Goal: Task Accomplishment & Management: Manage account settings

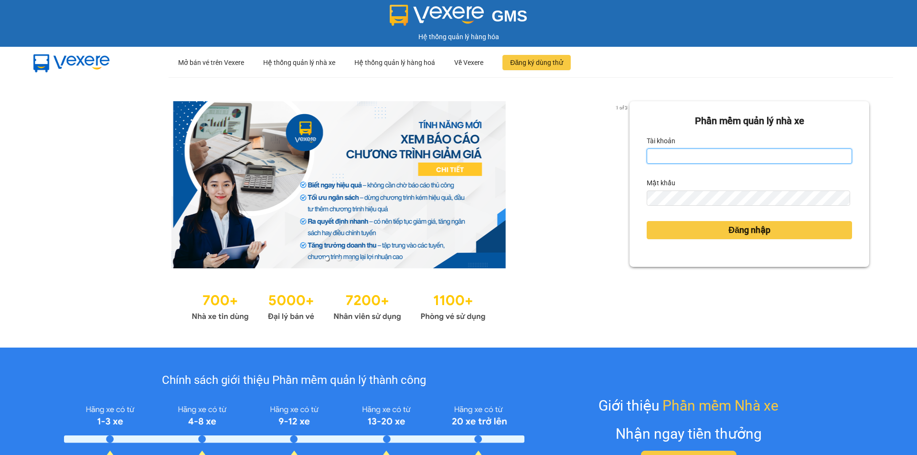
type input "tram.minhtam"
click at [697, 159] on input "tram.minhtam" at bounding box center [749, 156] width 205 height 15
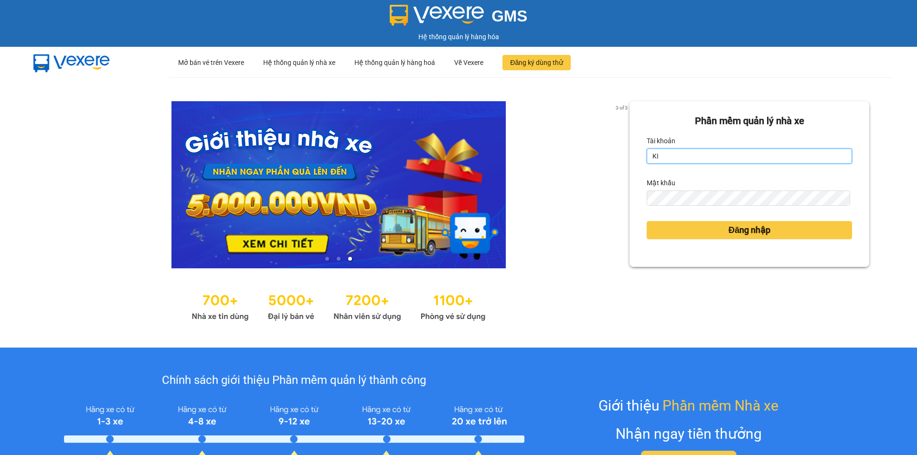
type input "K"
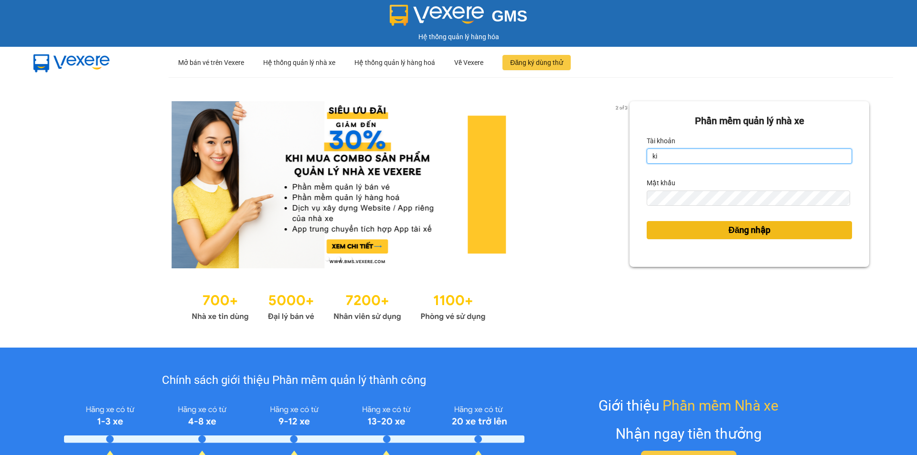
type input "kienbinh.minhtam"
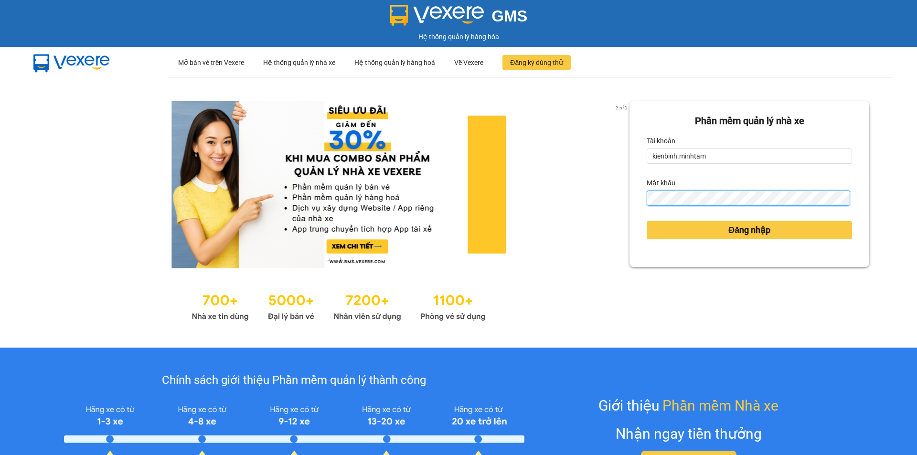
click at [647, 221] on button "Đăng nhập" at bounding box center [749, 230] width 205 height 18
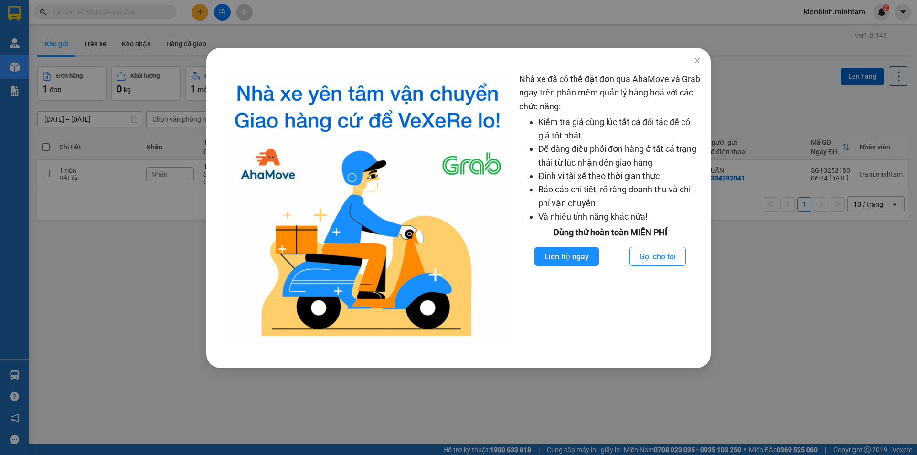
click at [851, 330] on div "Nhà xe đã có thể đặt đơn qua AhaMove và Grab ngay trên phần mềm quản lý hàng ho…" at bounding box center [458, 227] width 917 height 455
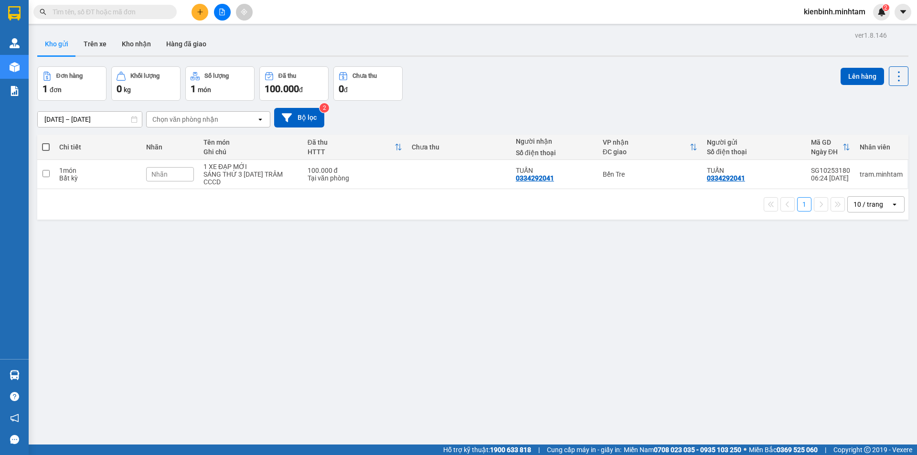
click at [891, 205] on icon "open" at bounding box center [895, 205] width 8 height 8
click at [878, 313] on span "100 / trang" at bounding box center [865, 311] width 34 height 10
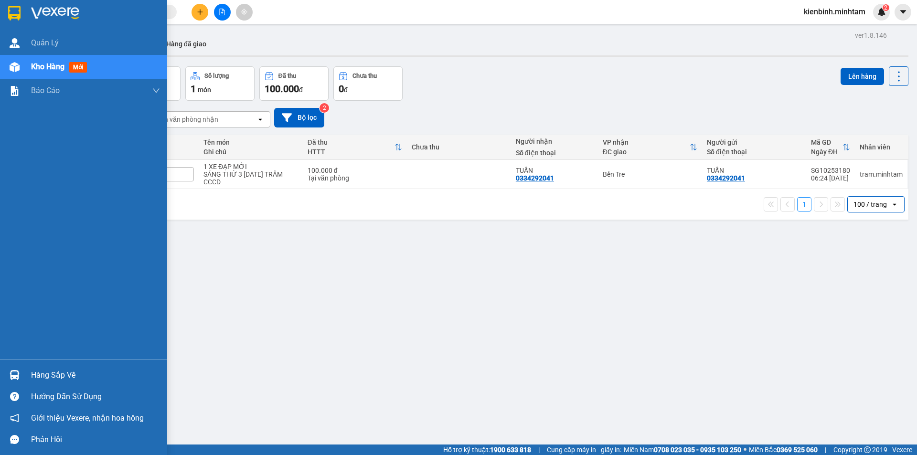
drag, startPoint x: 56, startPoint y: 375, endPoint x: 70, endPoint y: 377, distance: 13.5
click at [56, 375] on div "Hàng sắp về" at bounding box center [95, 375] width 129 height 14
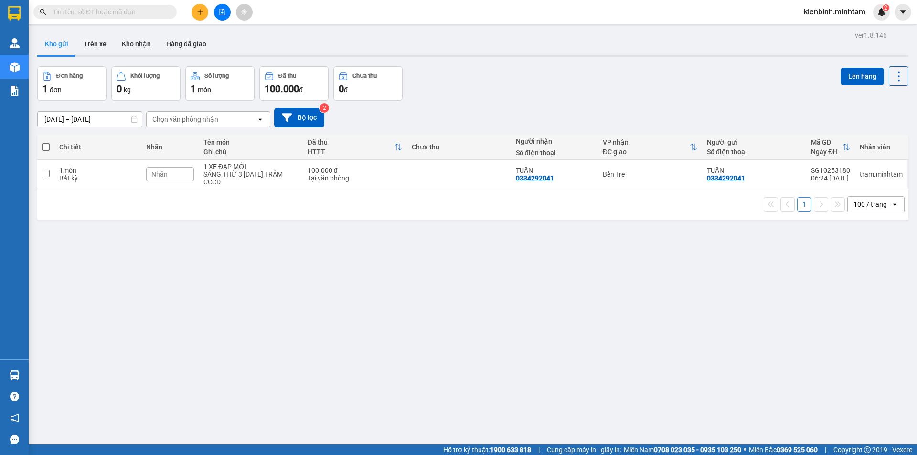
click at [542, 364] on section "Kết quả tìm kiếm ( 0 ) Bộ lọc No Data kienbinh.minhtam 2 Quản Lý Kho hàng mới B…" at bounding box center [458, 227] width 917 height 455
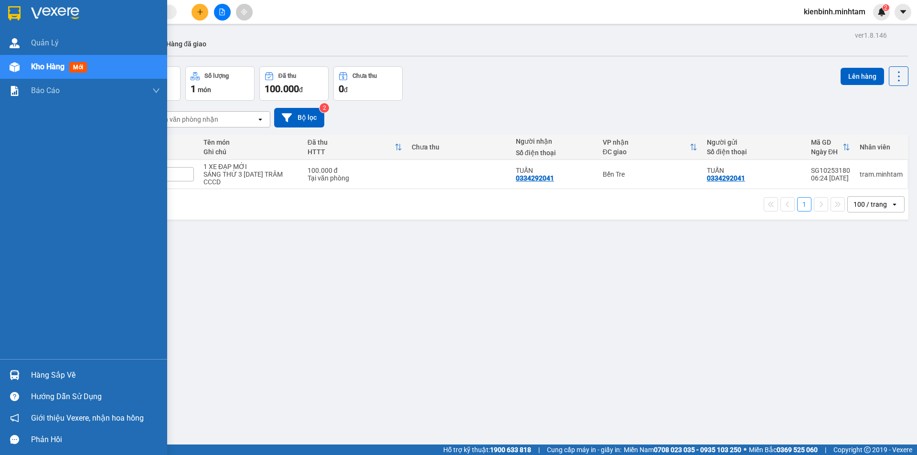
drag, startPoint x: 57, startPoint y: 375, endPoint x: 176, endPoint y: 365, distance: 119.4
click at [70, 374] on div "Hàng sắp về" at bounding box center [95, 375] width 129 height 14
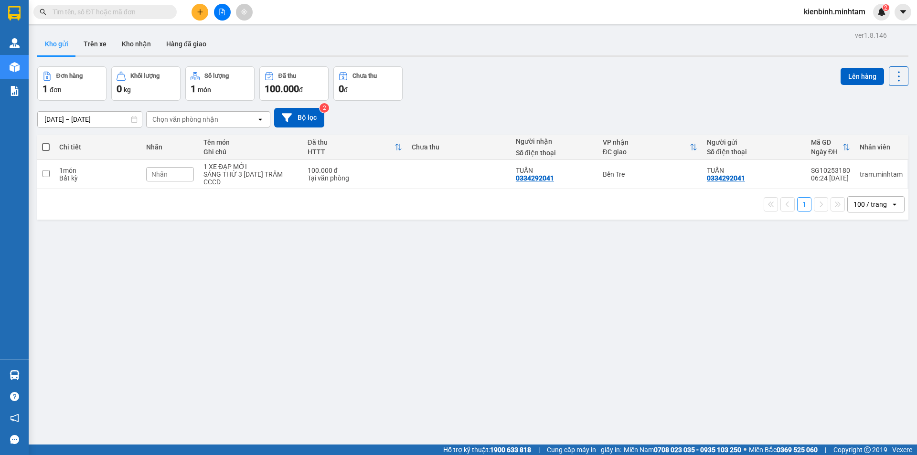
click at [518, 351] on section "Kết quả tìm kiếm ( 0 ) Bộ lọc No Data kienbinh.minhtam 2 Quản Lý Kho hàng mới B…" at bounding box center [458, 227] width 917 height 455
